Goal: Task Accomplishment & Management: Use online tool/utility

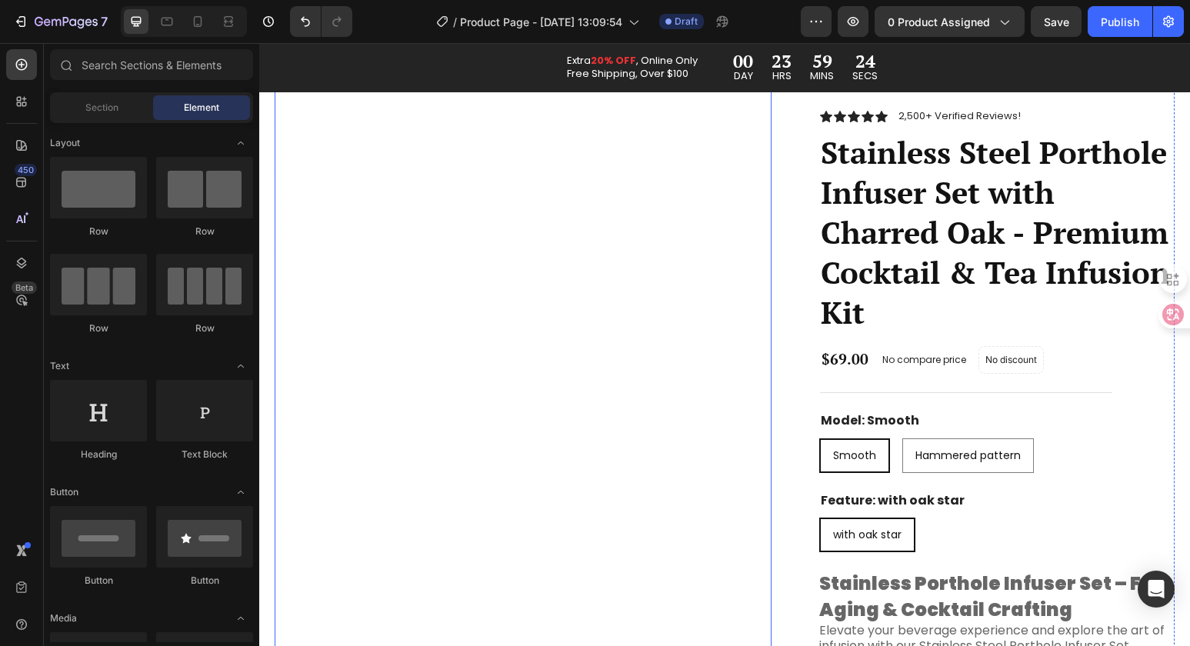
scroll to position [463, 0]
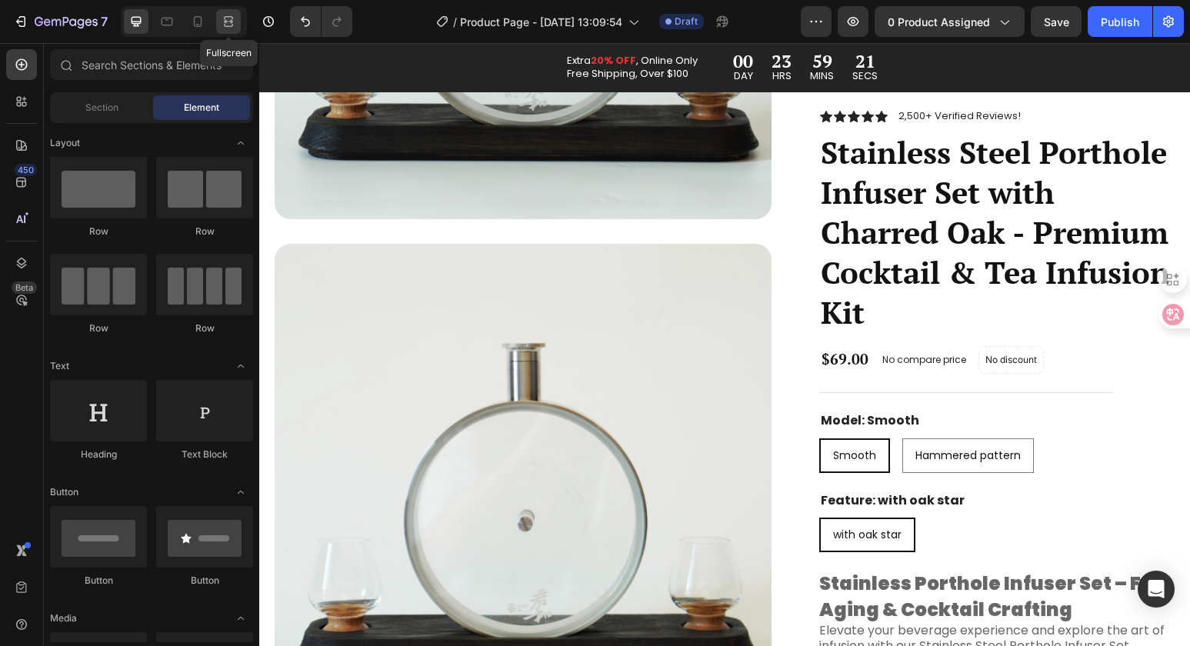
click at [228, 22] on icon at bounding box center [228, 21] width 15 height 15
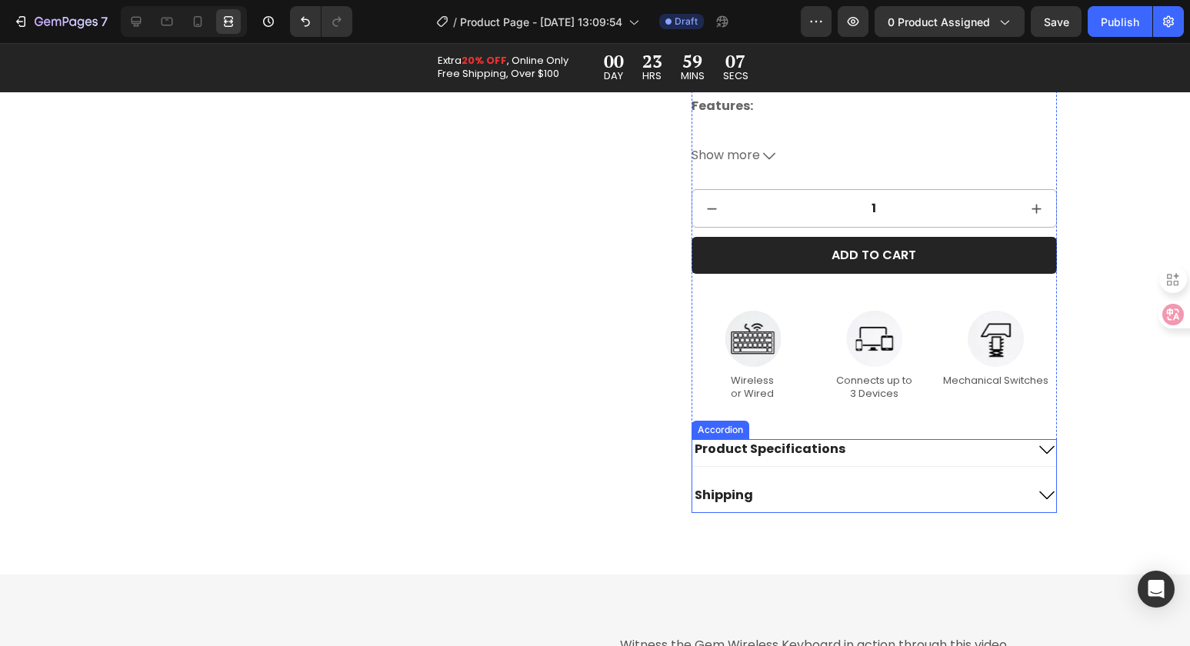
scroll to position [1783, 0]
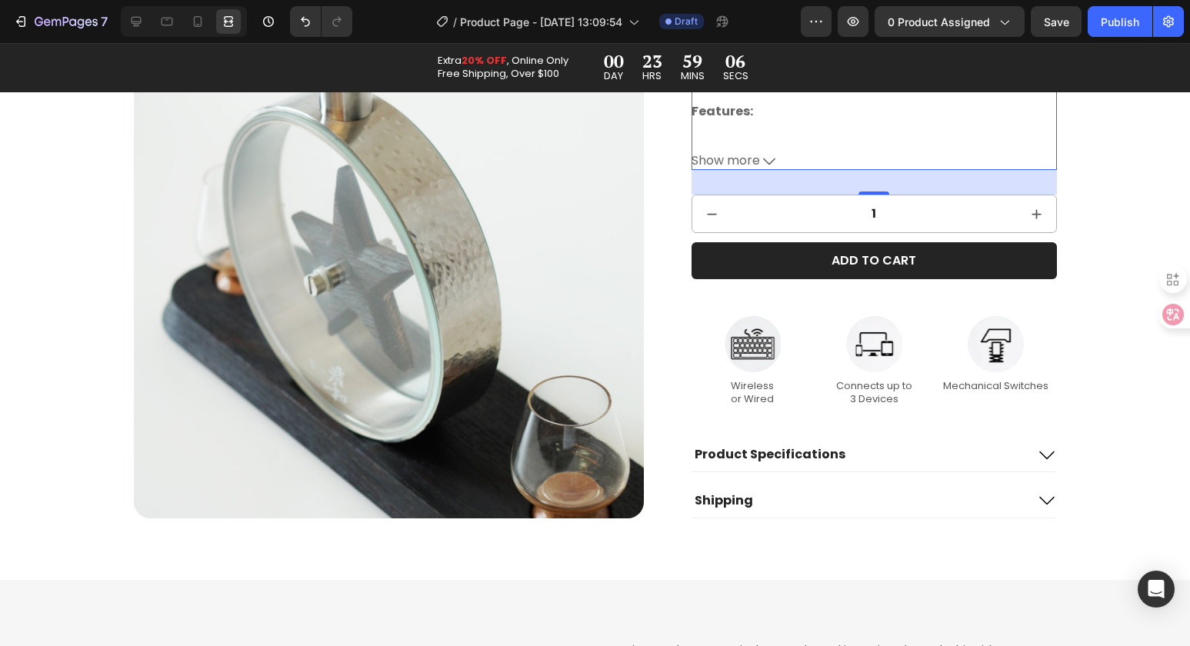
click at [738, 167] on span "Show more" at bounding box center [726, 162] width 68 height 16
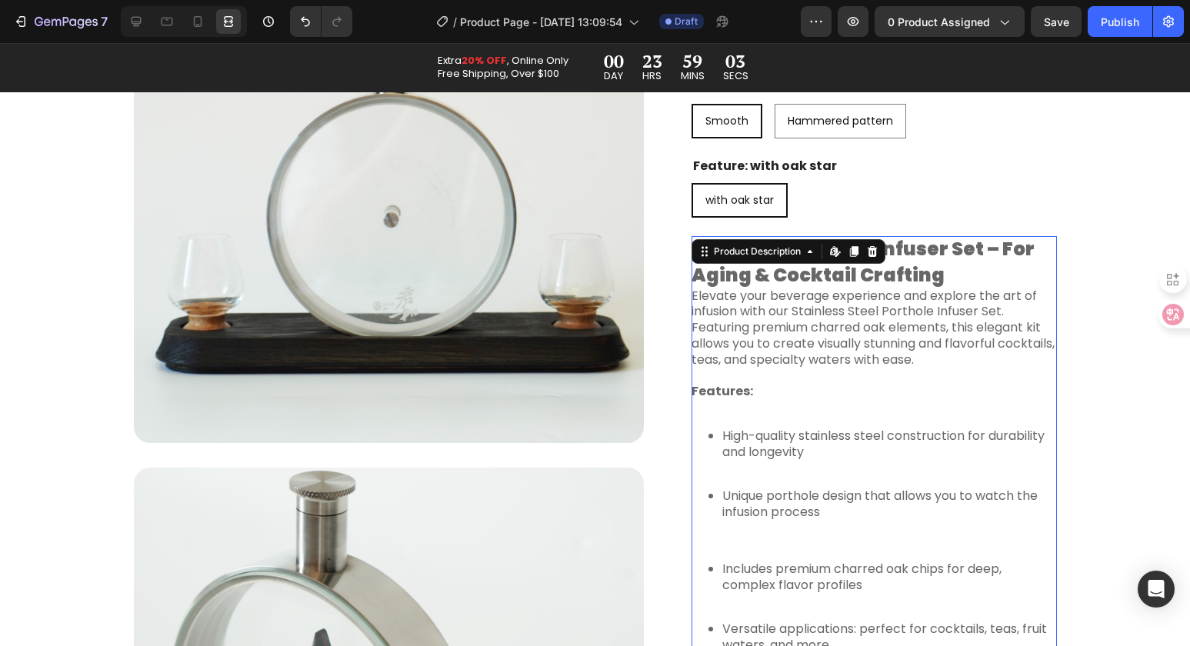
scroll to position [634, 0]
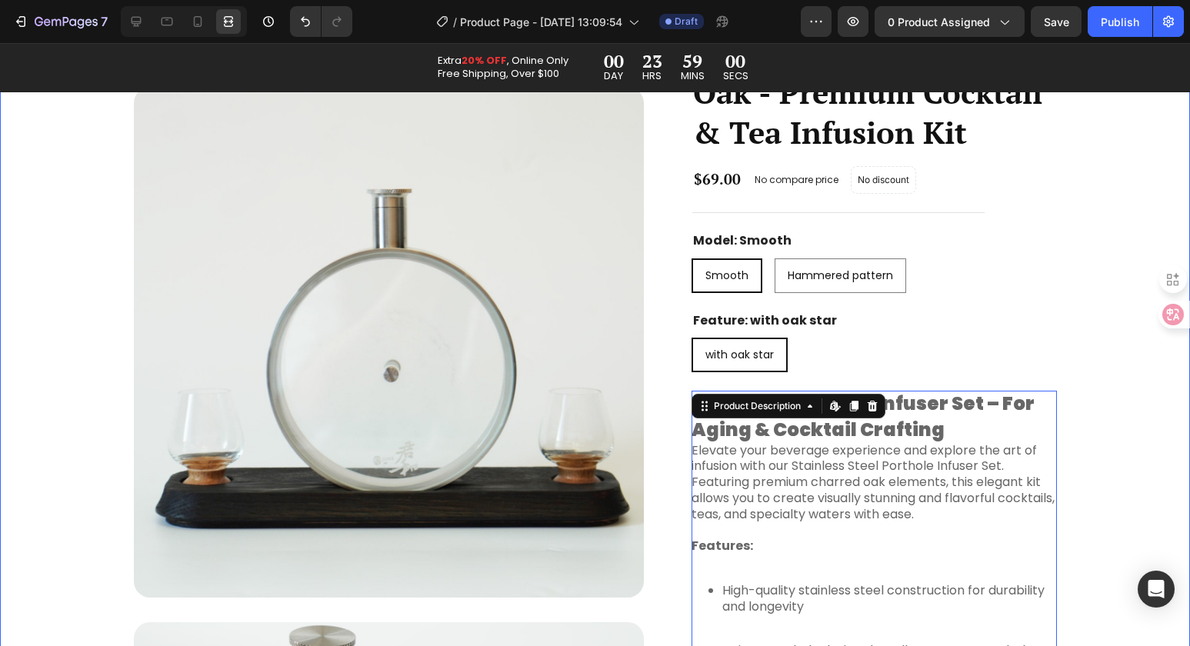
click at [1085, 301] on div "Product Images Icon Icon Icon Icon Icon Icon List 2,500+ Verified Reviews! Text…" at bounding box center [594, 610] width 1159 height 2116
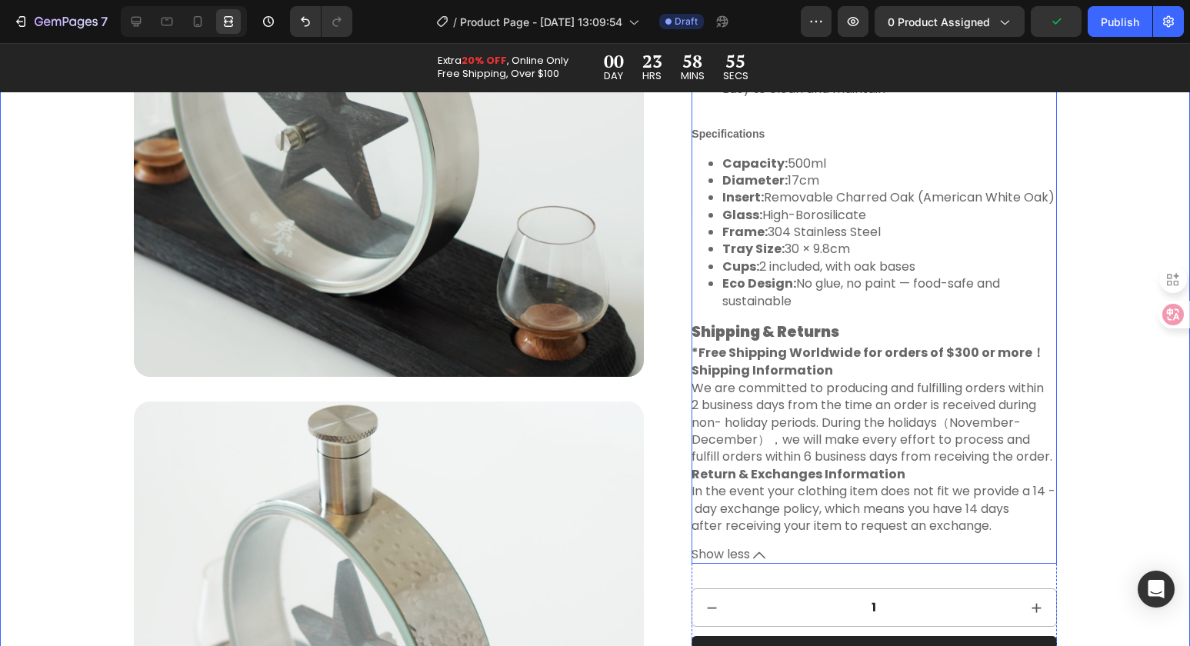
scroll to position [1705, 0]
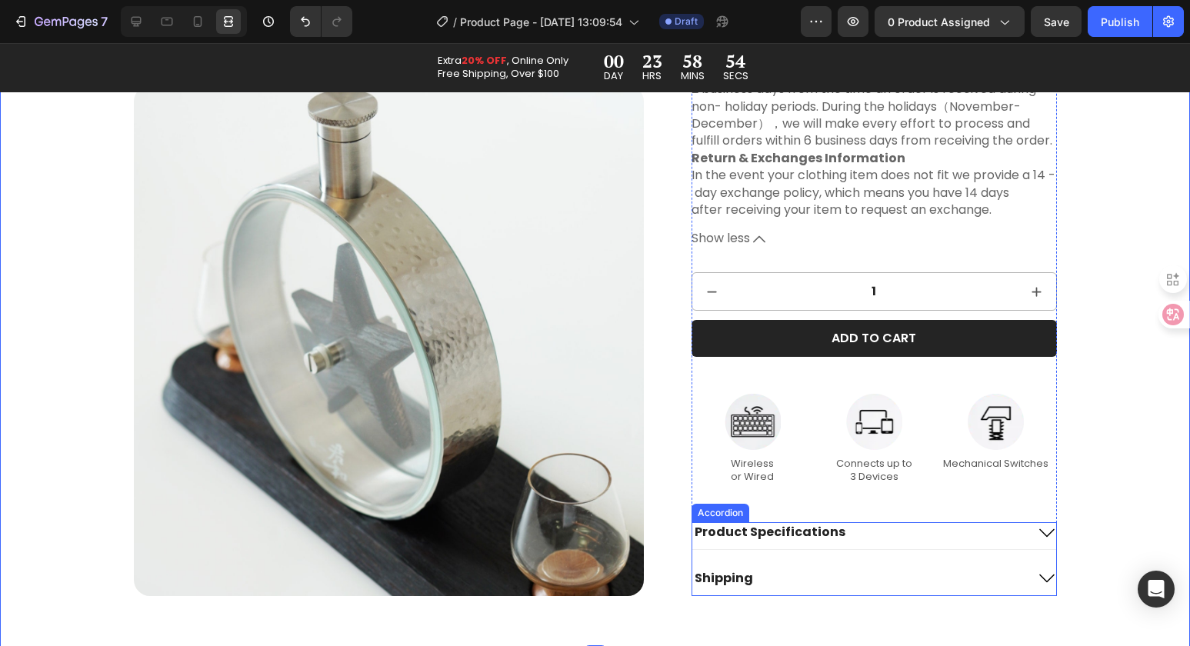
click at [978, 535] on div "Product Specifications" at bounding box center [858, 533] width 332 height 21
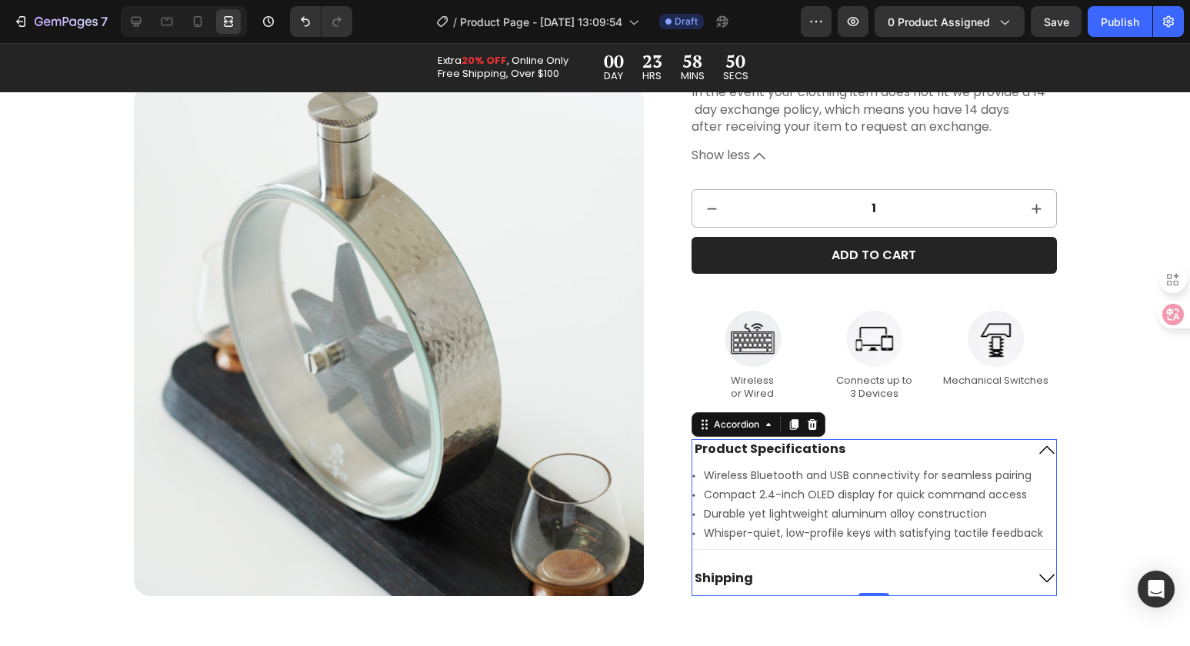
click at [1003, 575] on div "Shipping" at bounding box center [858, 578] width 332 height 21
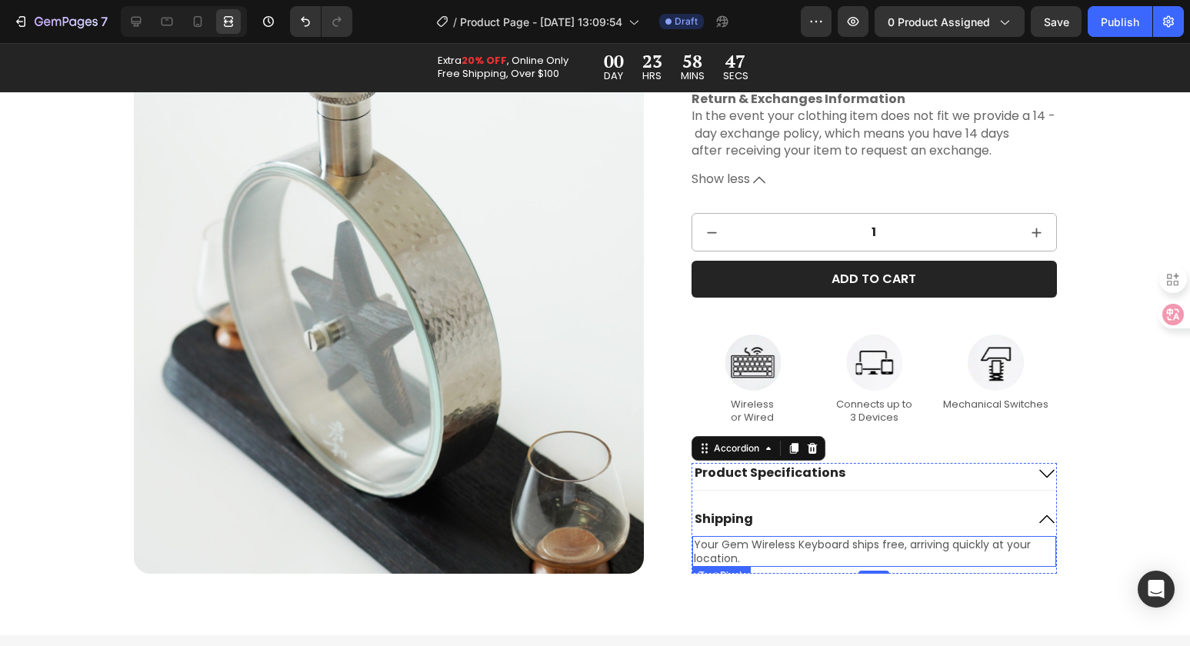
scroll to position [1757, 0]
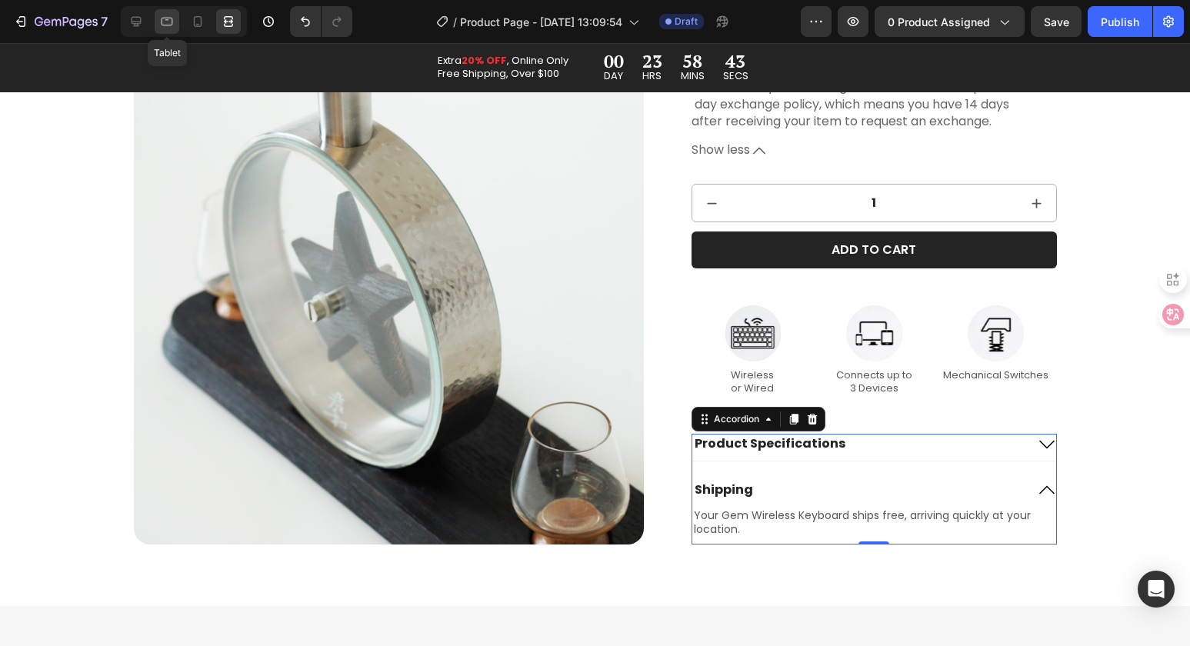
click at [169, 28] on icon at bounding box center [166, 21] width 15 height 15
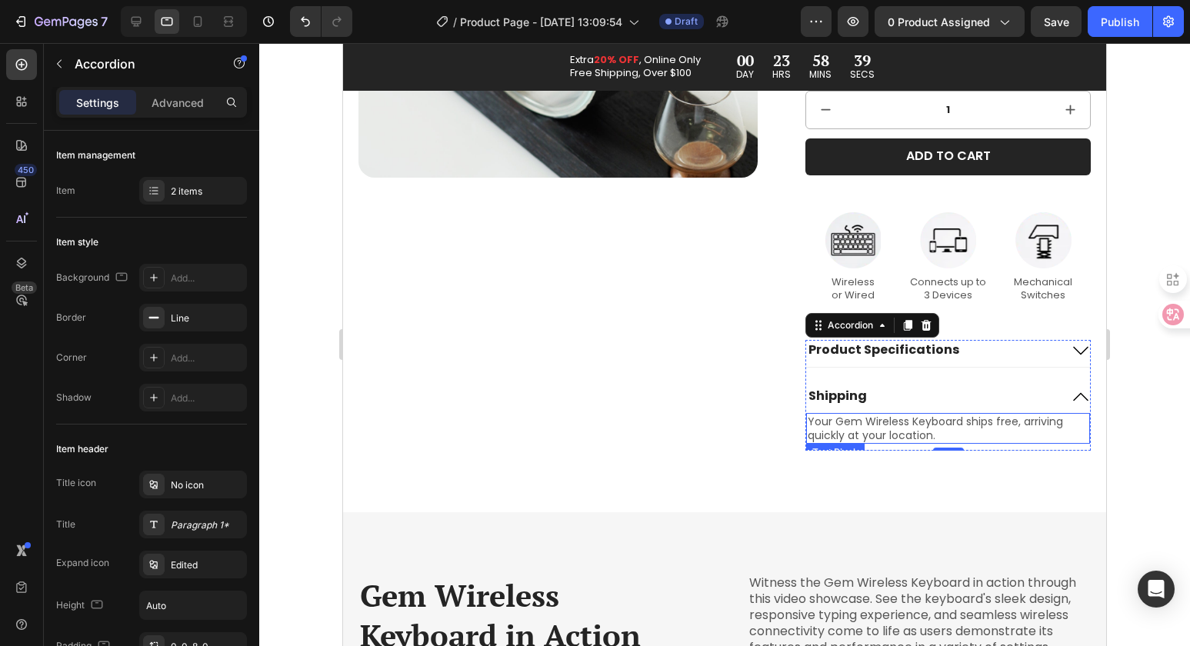
scroll to position [1640, 0]
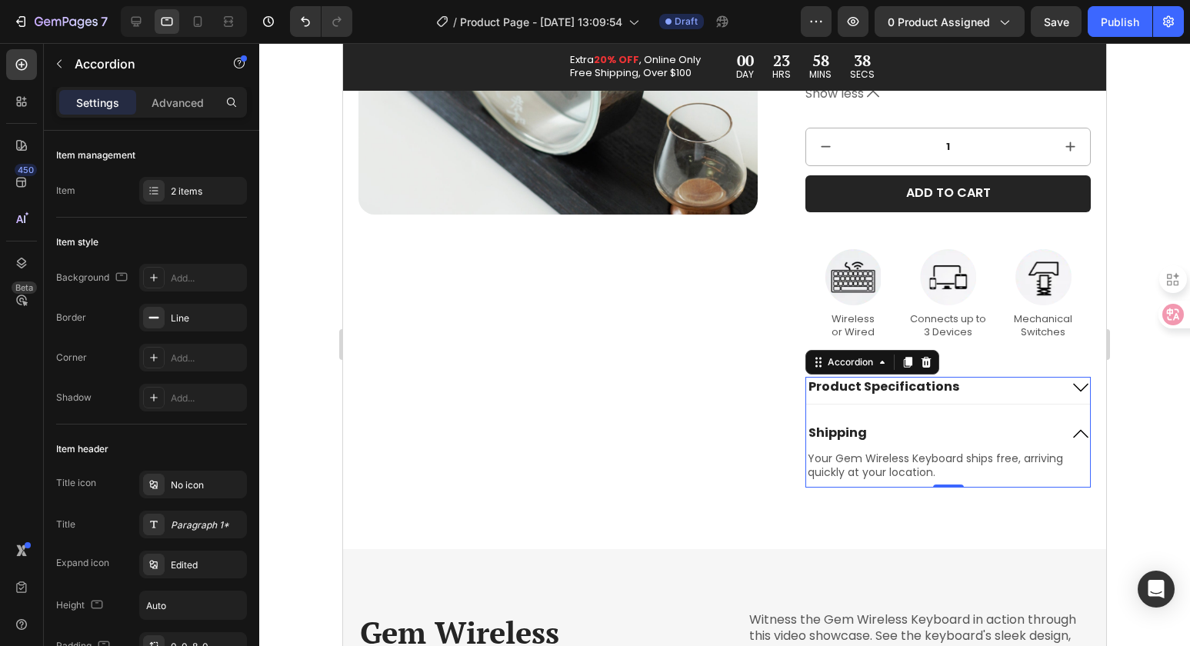
click at [1056, 404] on div "Product Specifications" at bounding box center [948, 390] width 284 height 27
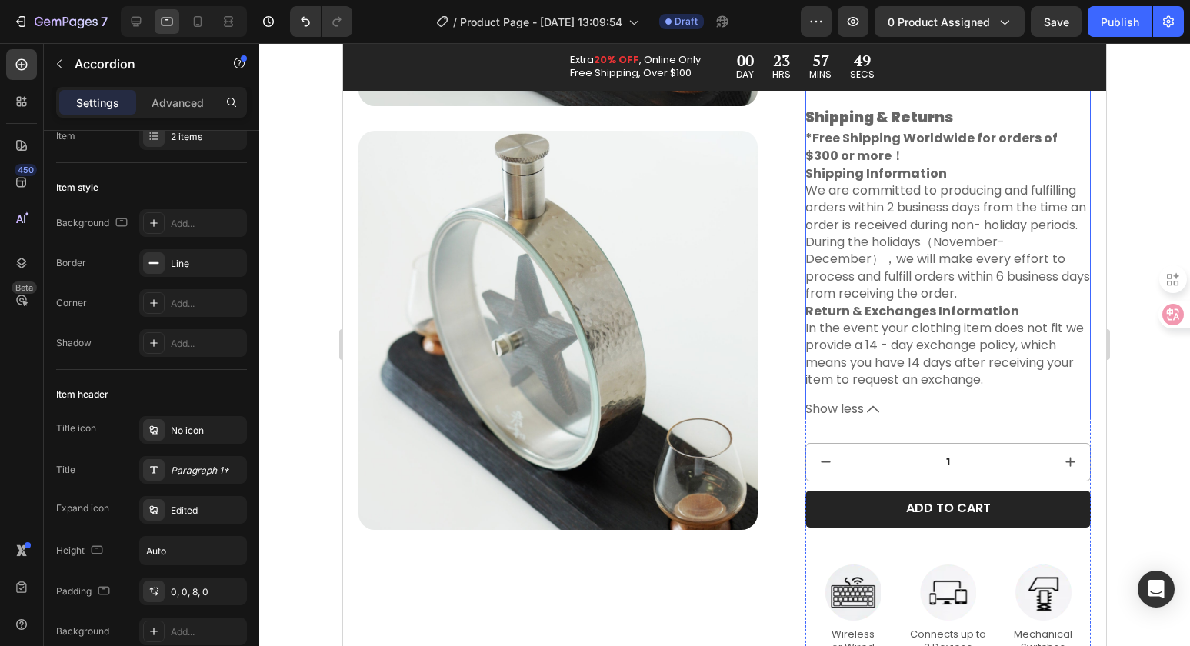
scroll to position [1516, 0]
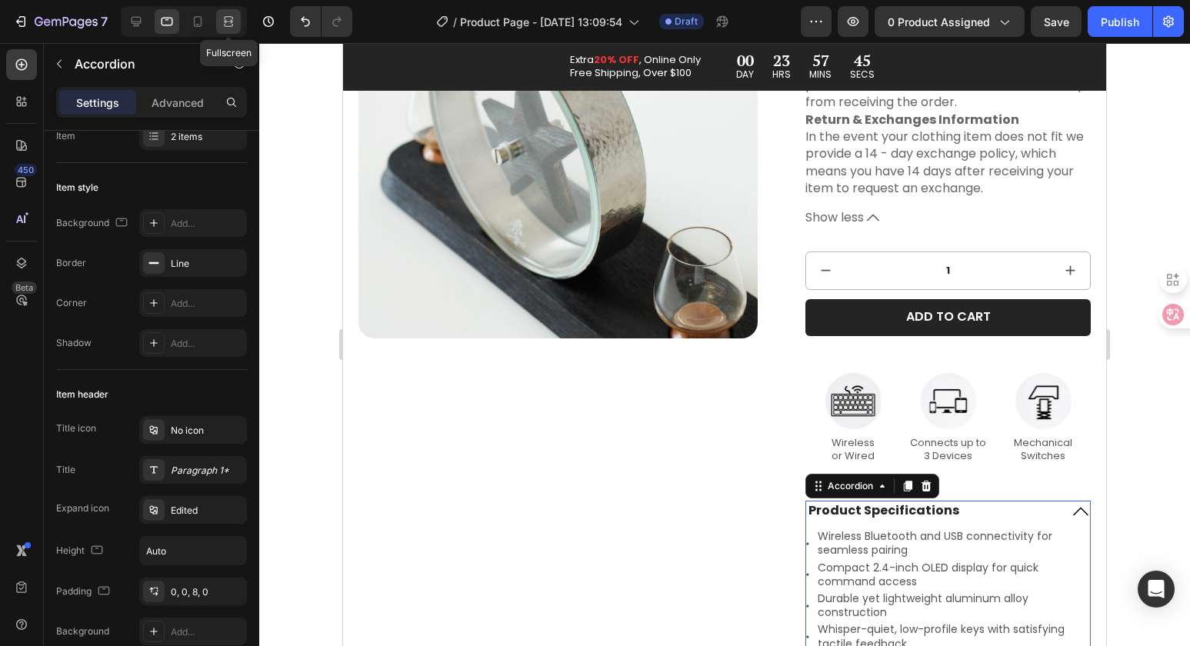
click at [231, 15] on icon at bounding box center [228, 21] width 15 height 15
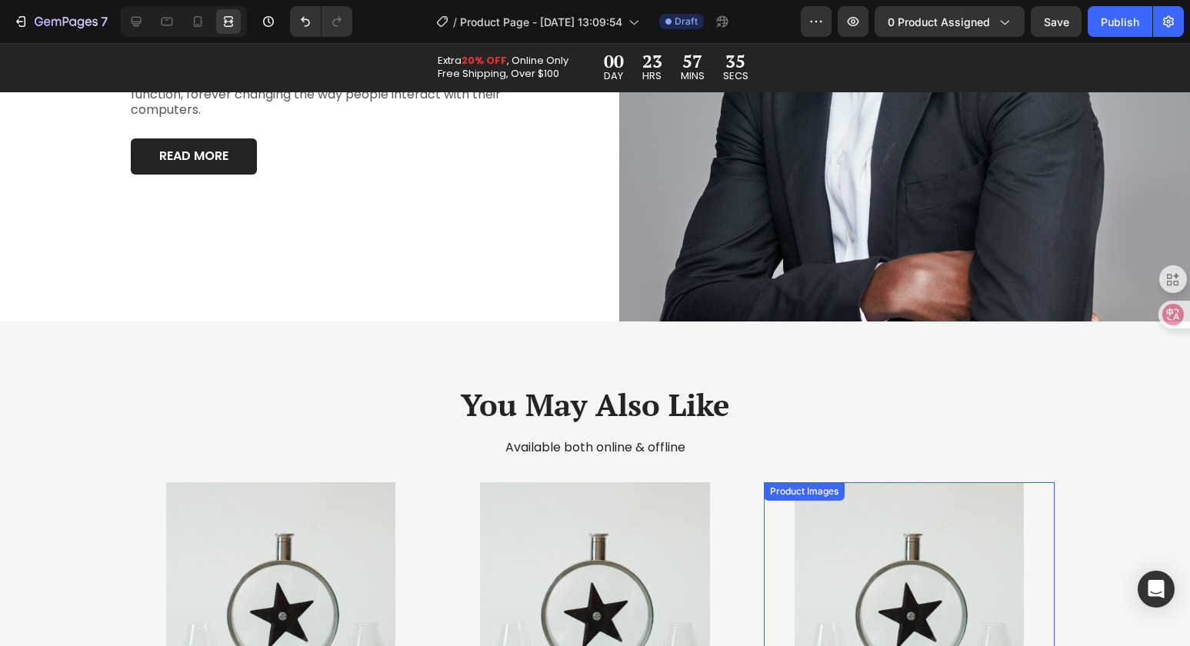
scroll to position [3605, 0]
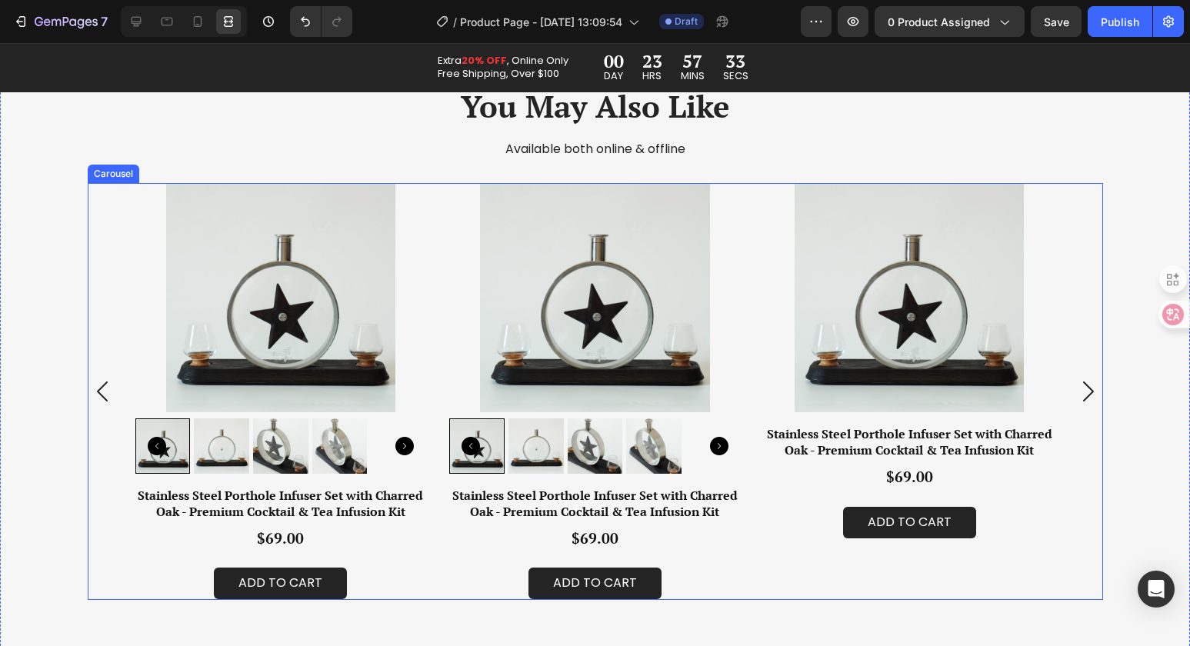
click at [1085, 390] on icon "Carousel Next Arrow" at bounding box center [1088, 392] width 11 height 20
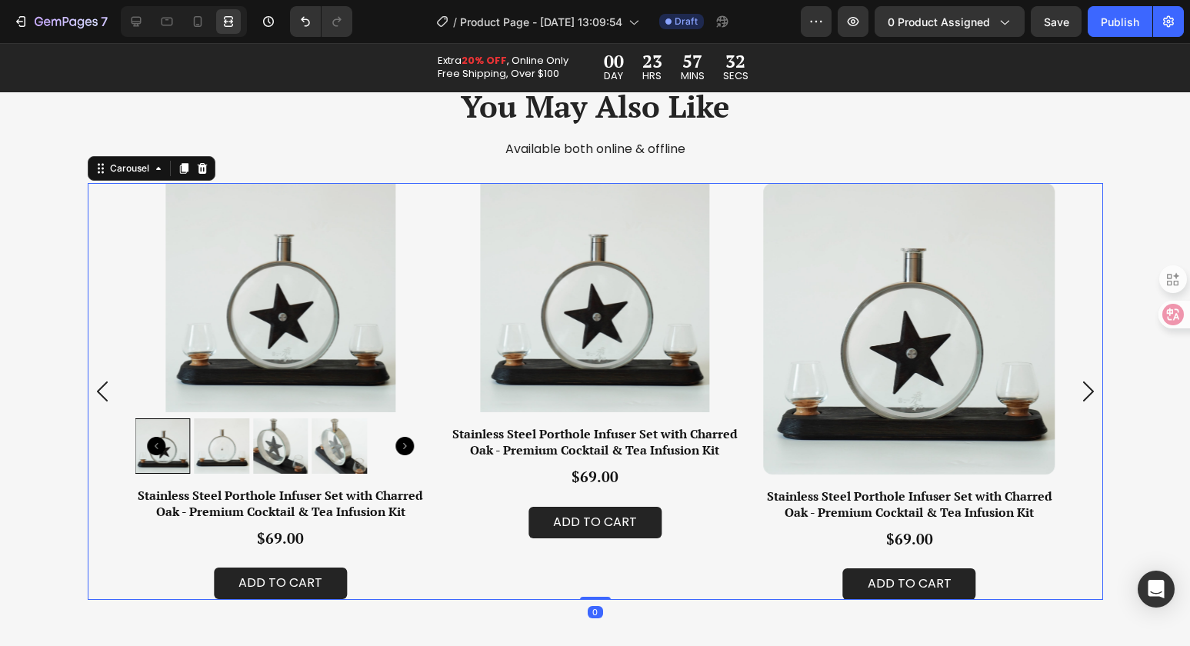
click at [1085, 391] on icon "Carousel Next Arrow" at bounding box center [1088, 392] width 11 height 20
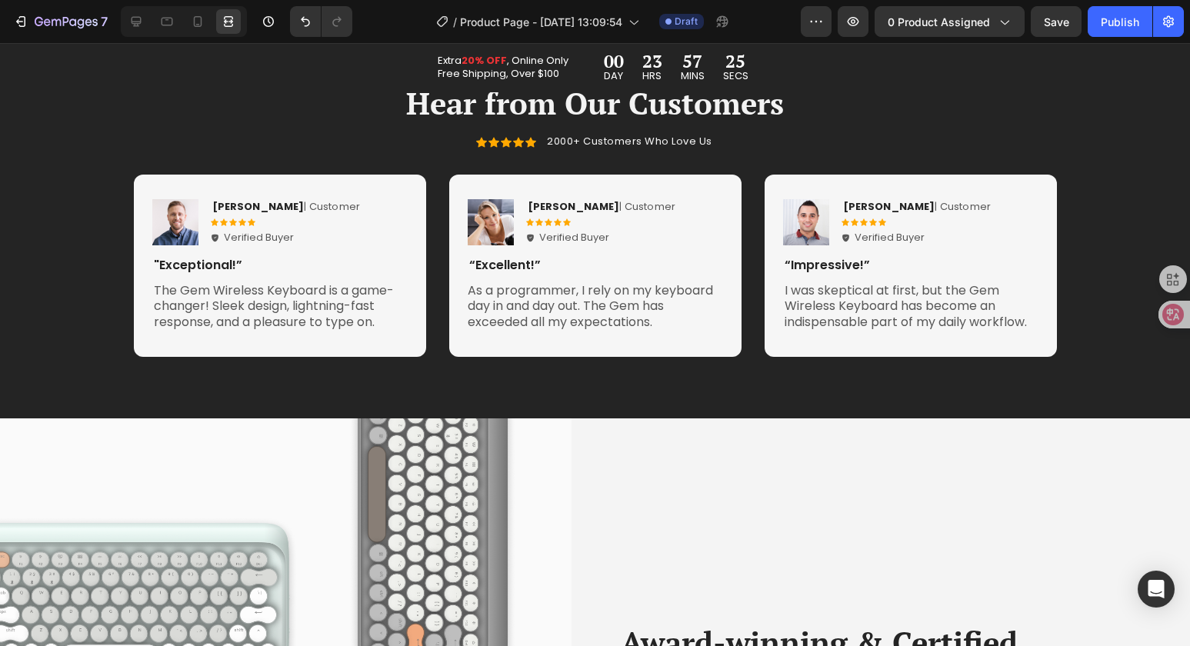
scroll to position [4049, 0]
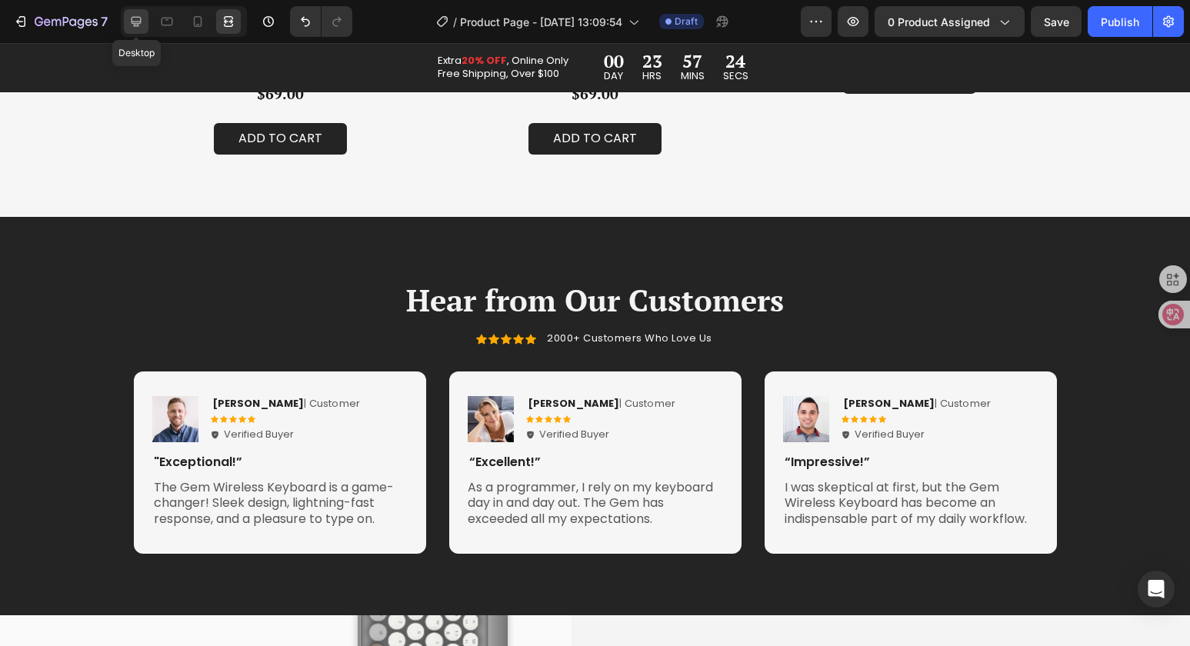
click at [139, 28] on icon at bounding box center [135, 21] width 15 height 15
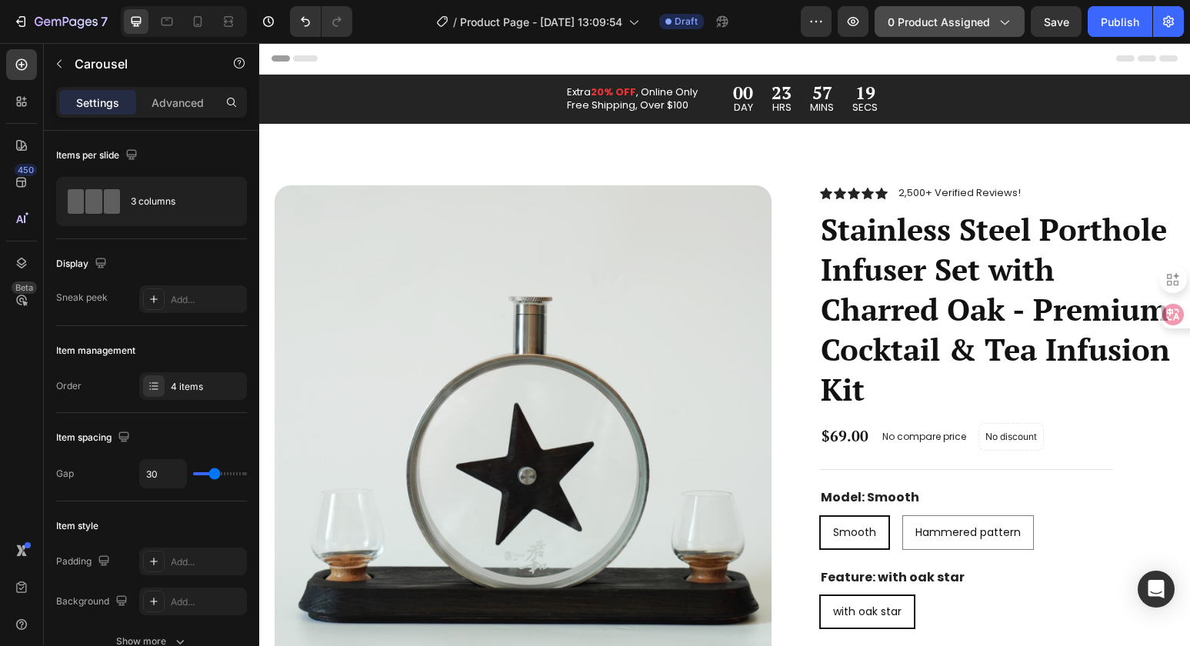
click at [992, 27] on div "0 product assigned" at bounding box center [950, 22] width 124 height 16
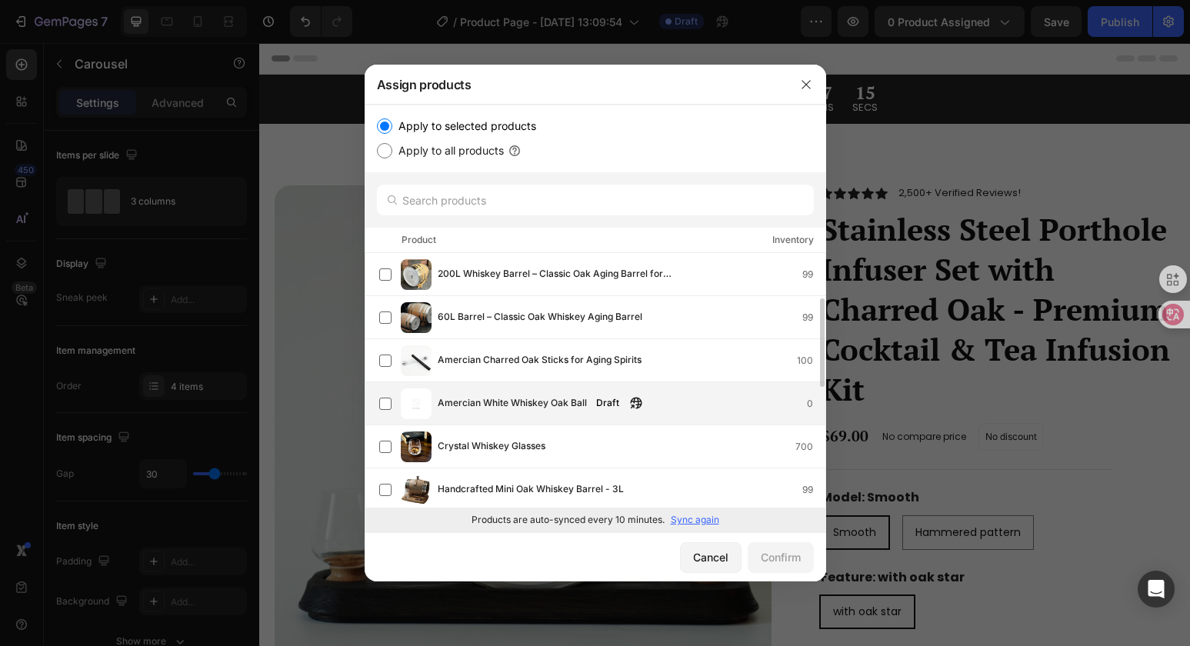
scroll to position [478, 0]
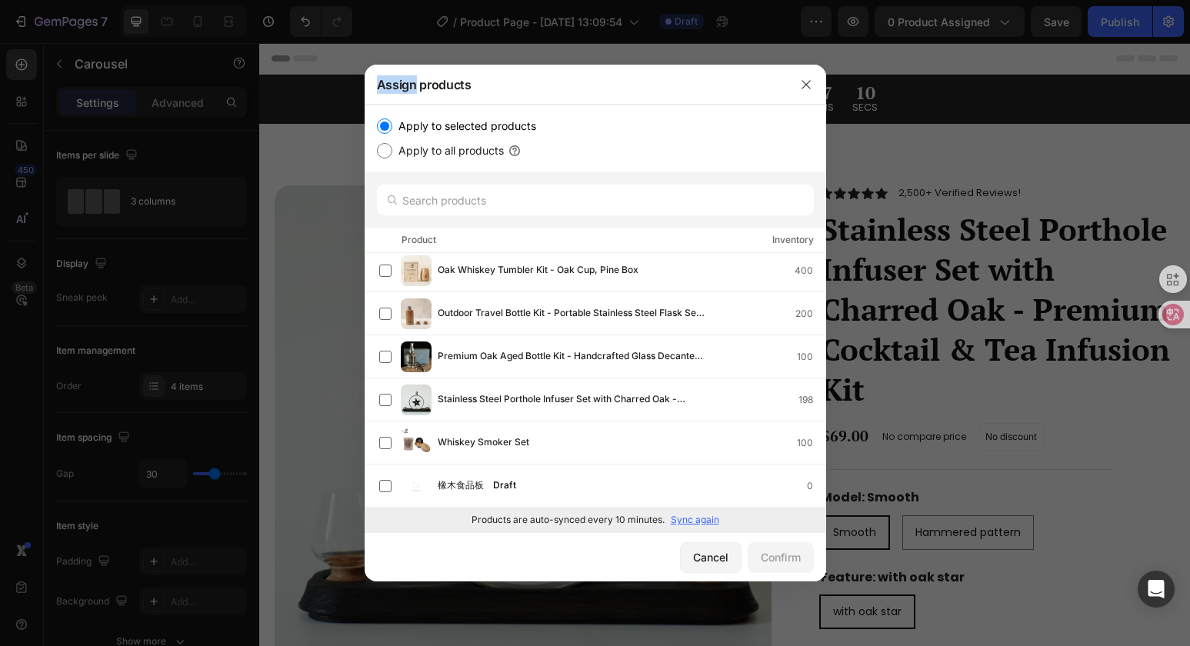
drag, startPoint x: 416, startPoint y: 85, endPoint x: 354, endPoint y: 80, distance: 62.5
click at [348, 80] on div "Assign products Apply to selected products Apply to all products Product Invent…" at bounding box center [595, 323] width 1190 height 646
copy div "Assign"
click at [810, 69] on div at bounding box center [806, 85] width 40 height 40
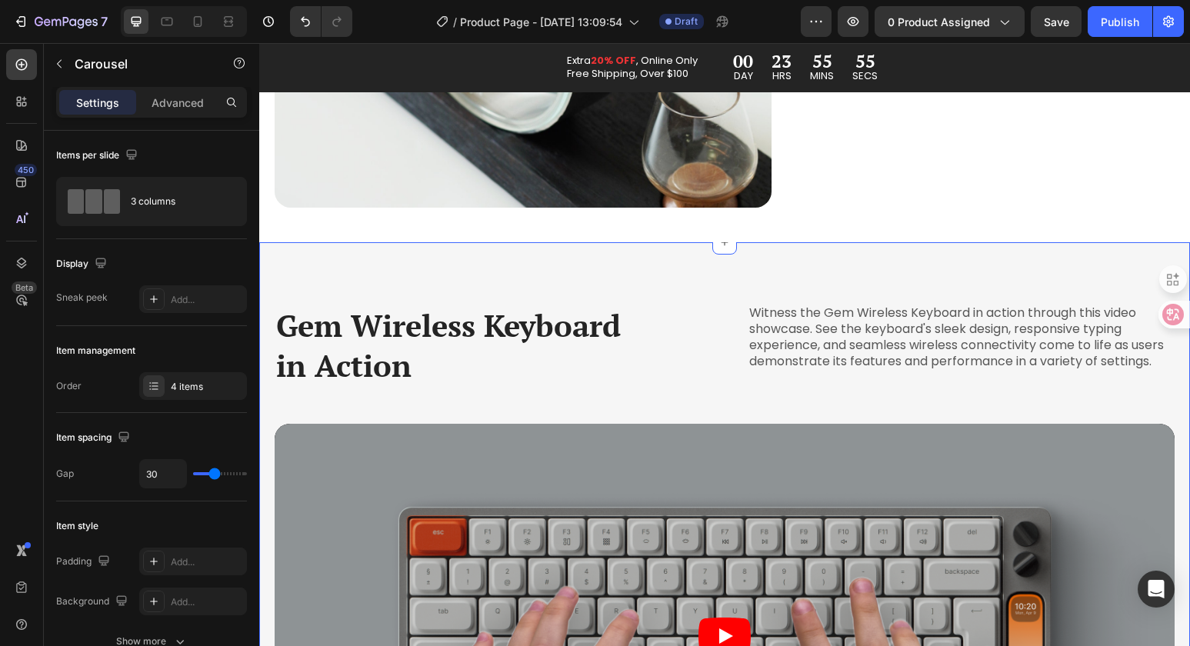
scroll to position [2195, 0]
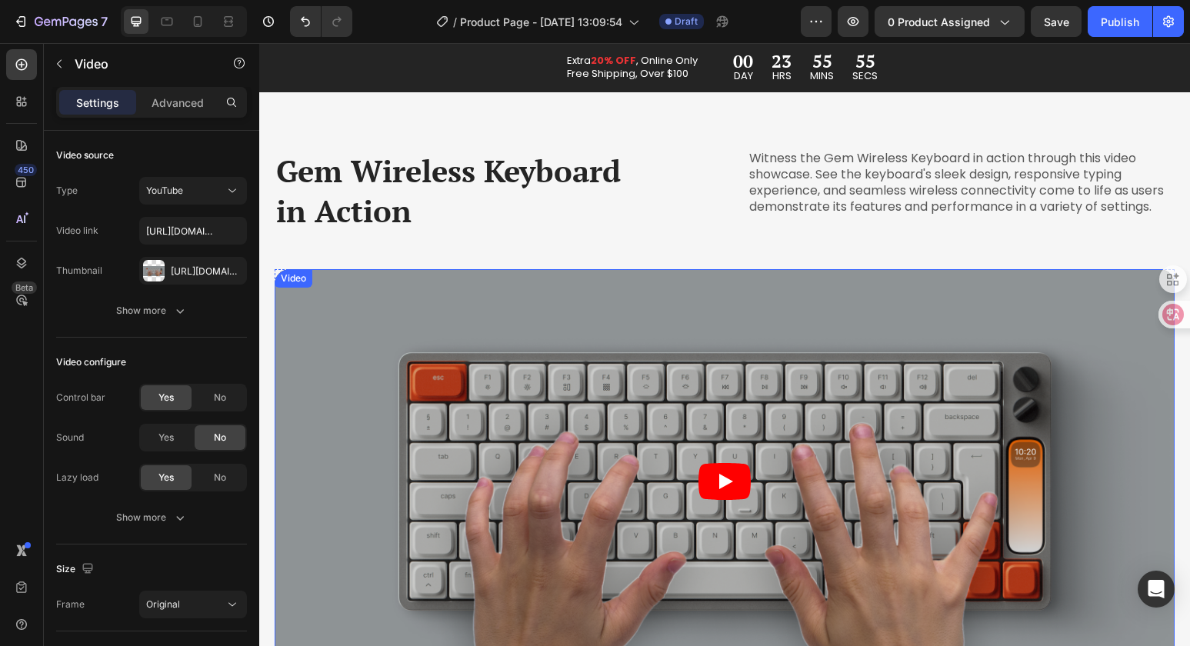
click at [669, 328] on article at bounding box center [725, 481] width 900 height 424
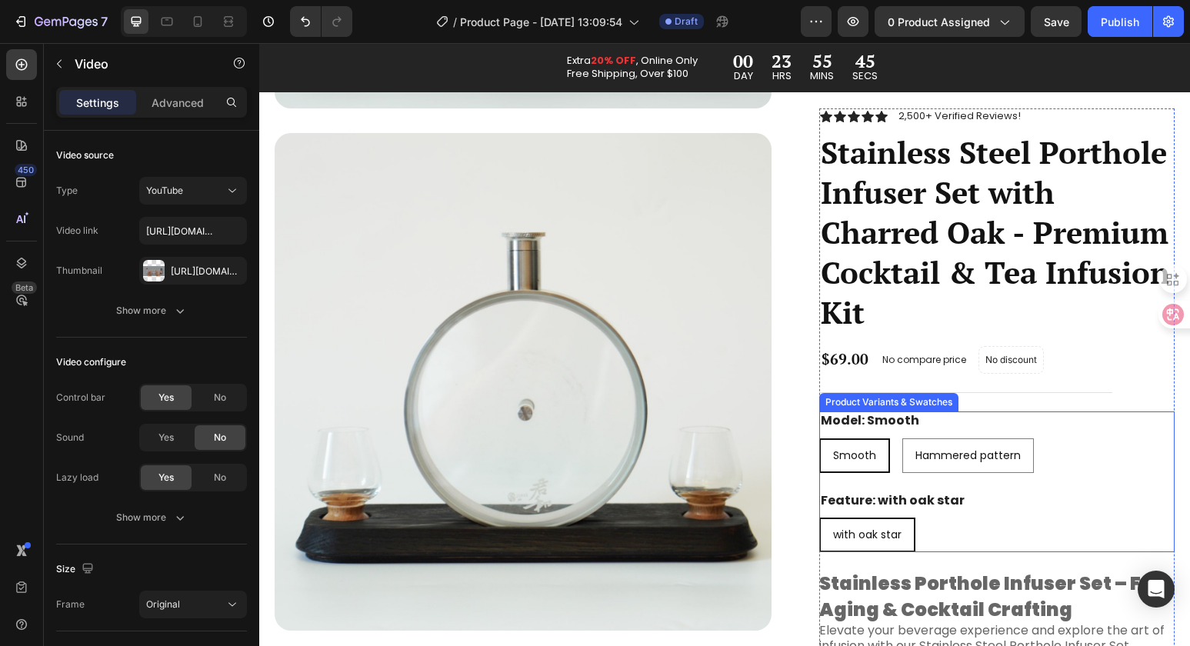
scroll to position [492, 0]
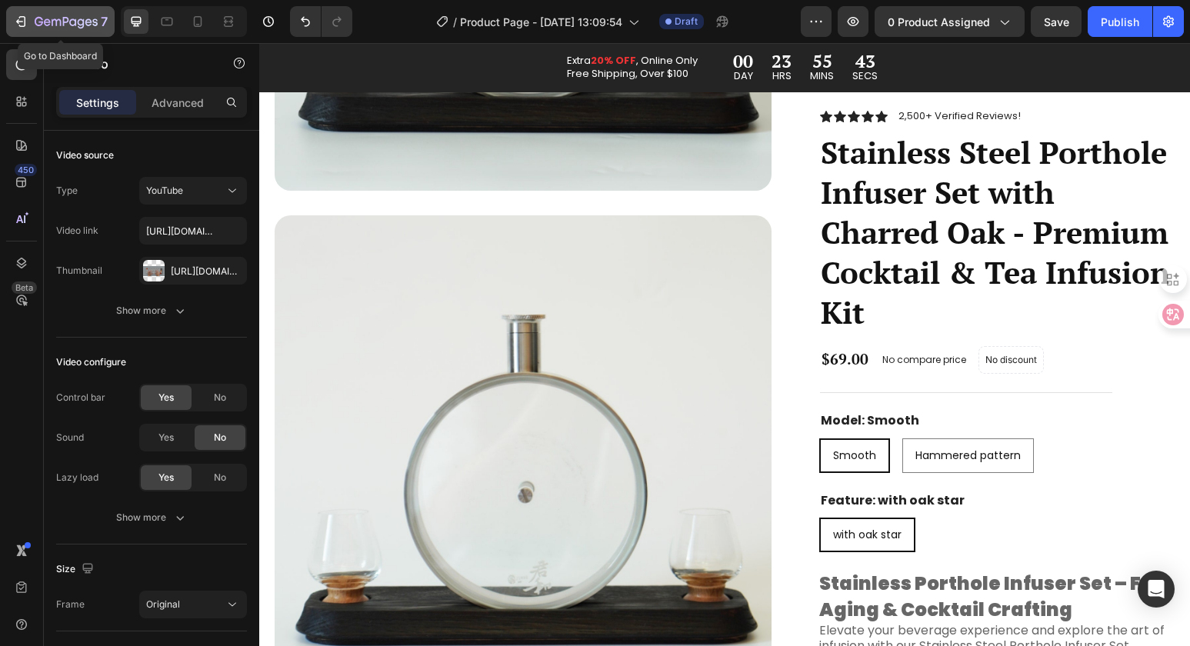
click at [11, 23] on button "7" at bounding box center [60, 21] width 108 height 31
